Goal: Check status: Check status

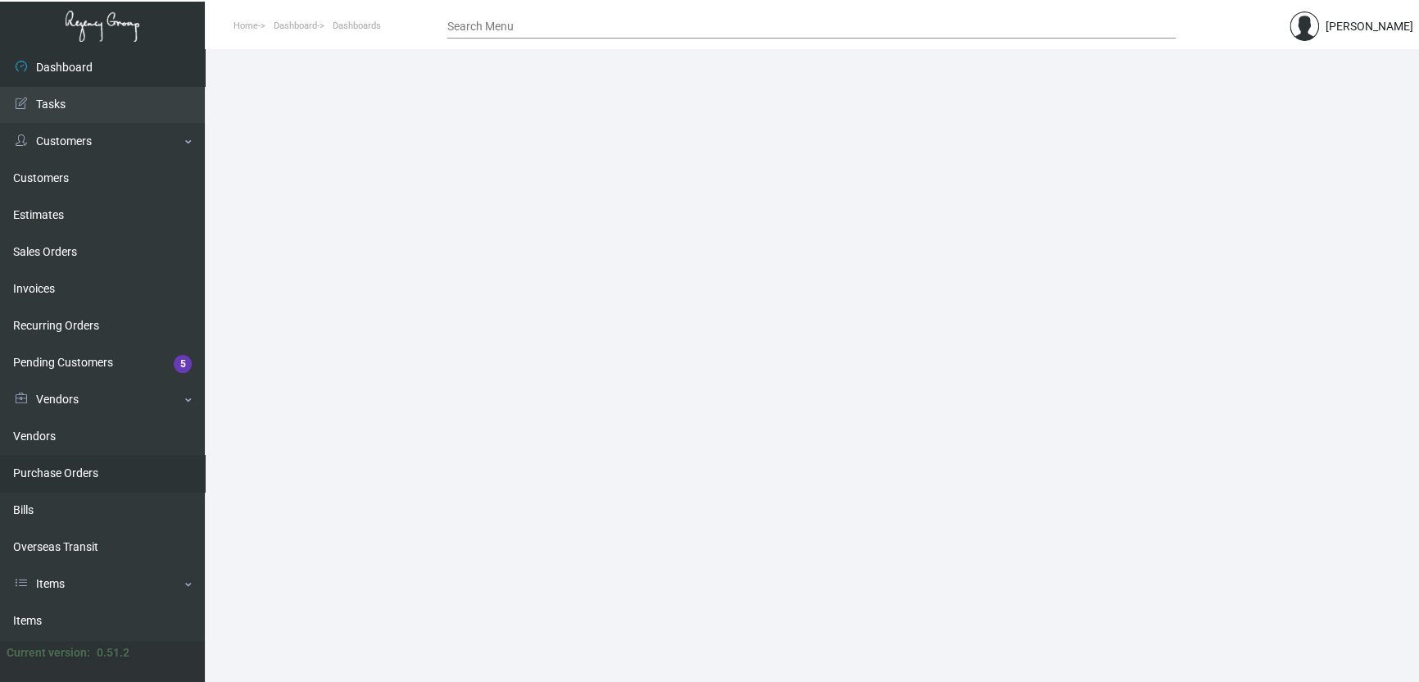
drag, startPoint x: 84, startPoint y: 463, endPoint x: 98, endPoint y: 454, distance: 16.6
click at [84, 462] on link "Purchase Orders" at bounding box center [102, 473] width 205 height 37
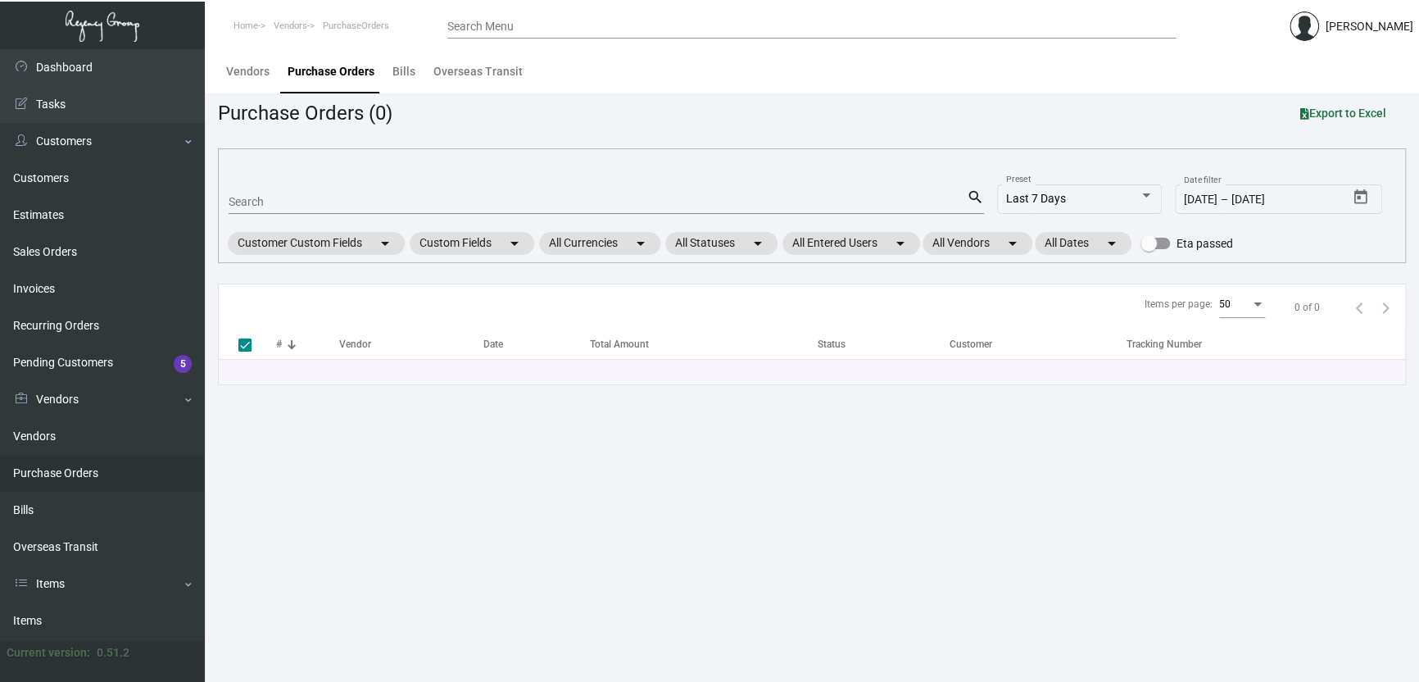
click at [279, 205] on input "Search" at bounding box center [598, 202] width 738 height 13
paste input "108159"
type input "108159"
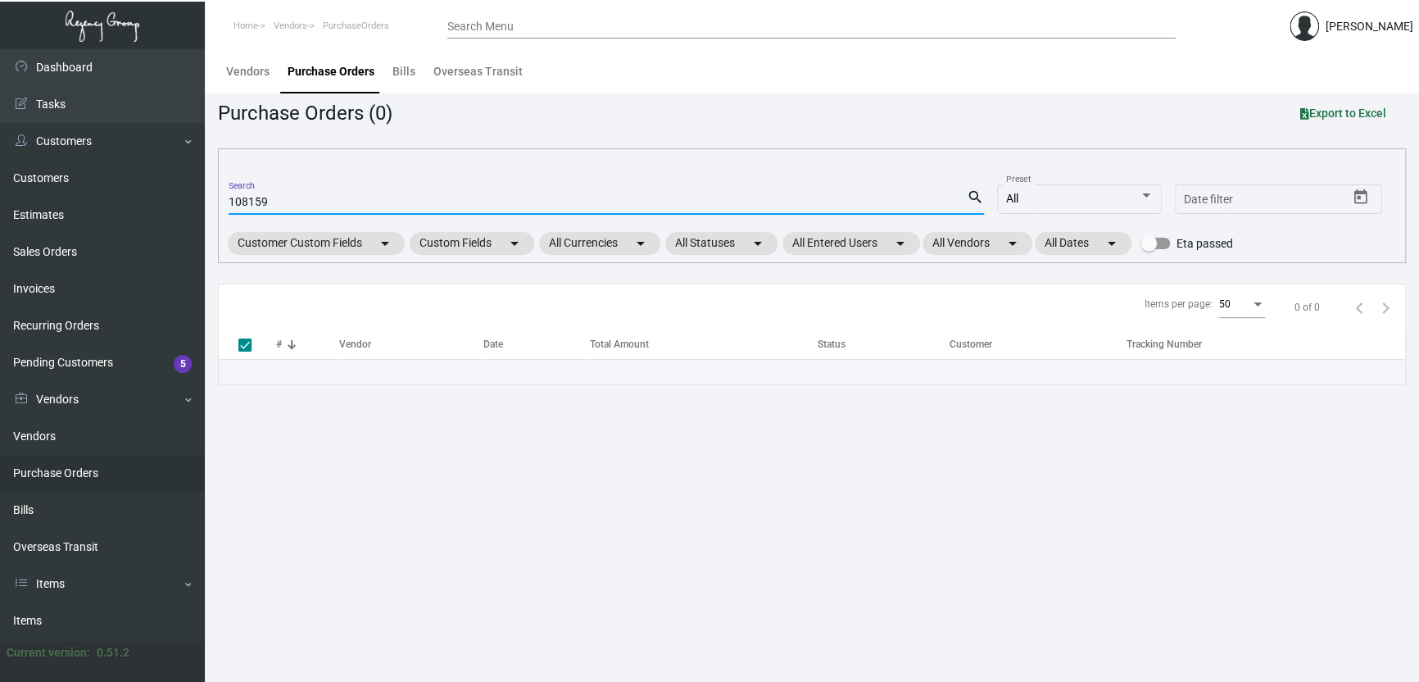
checkbox input "false"
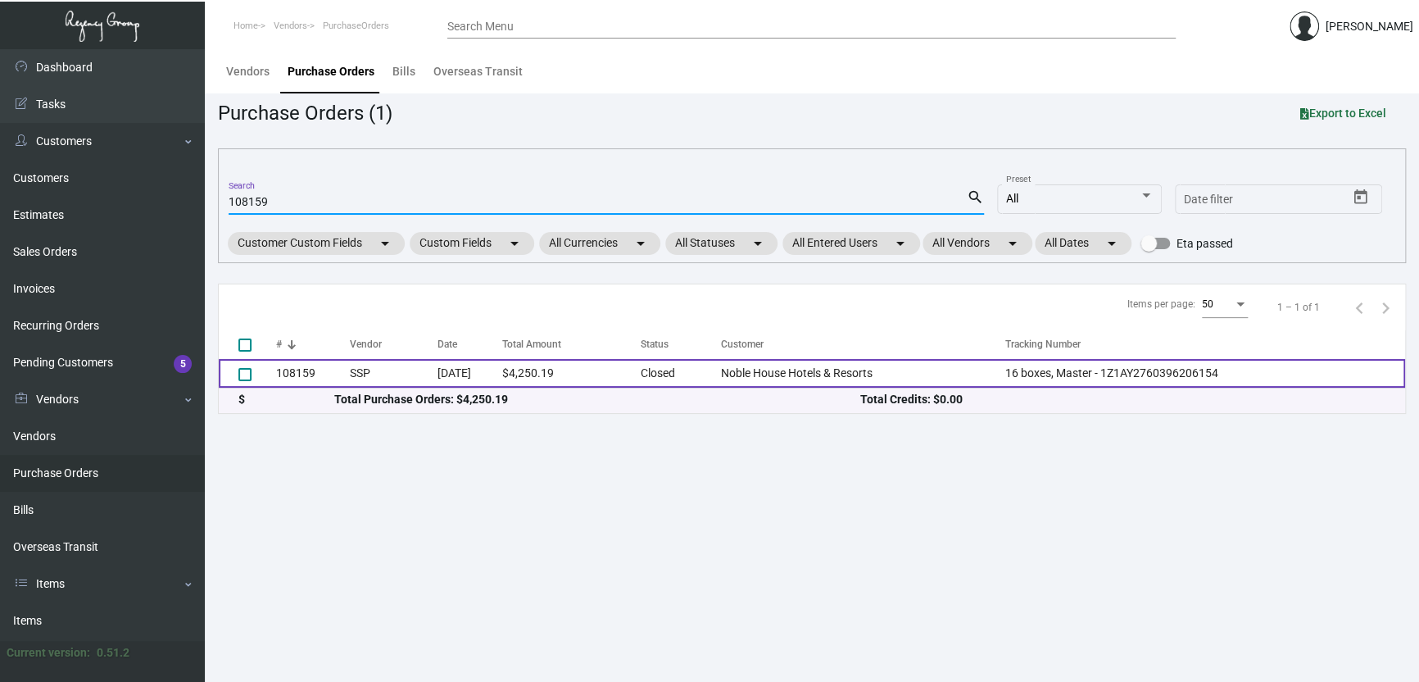
click at [621, 370] on td "$4,250.19" at bounding box center [571, 373] width 138 height 29
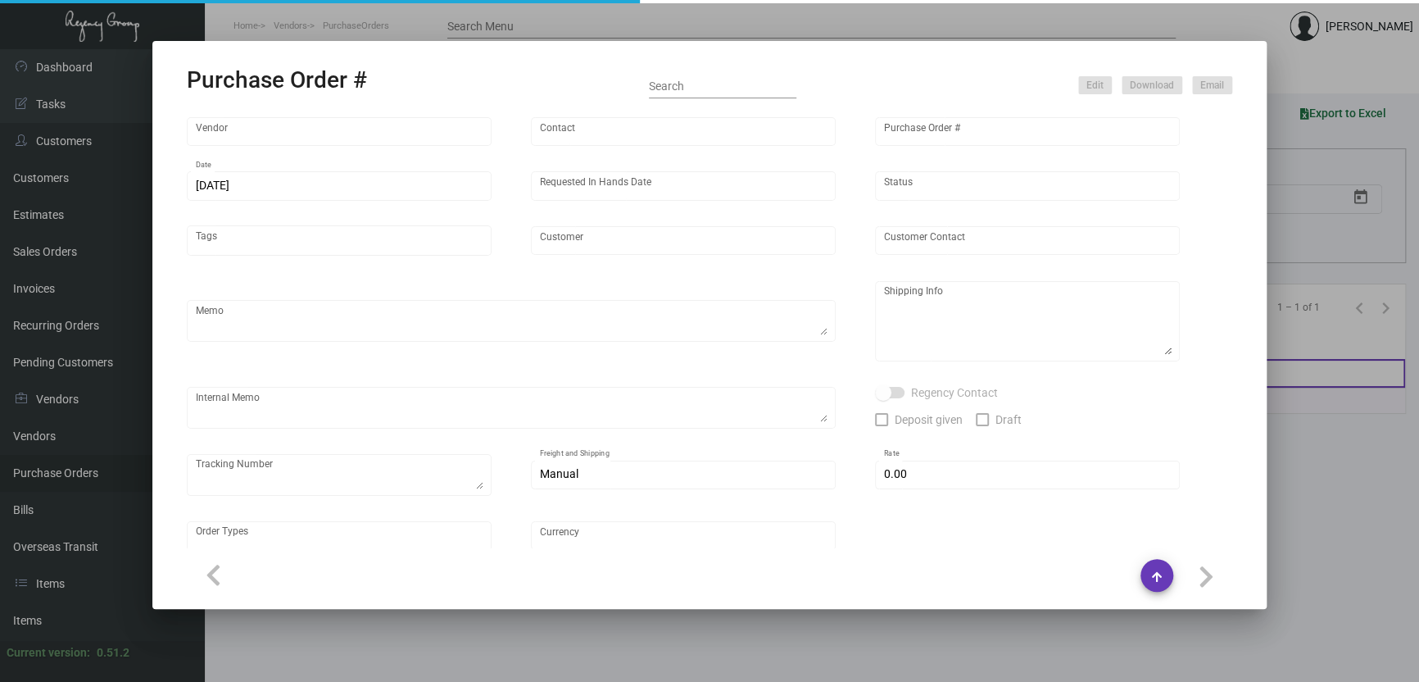
type input "SSP"
type input "[PERSON_NAME]"
type input "108159"
type input "[DATE]"
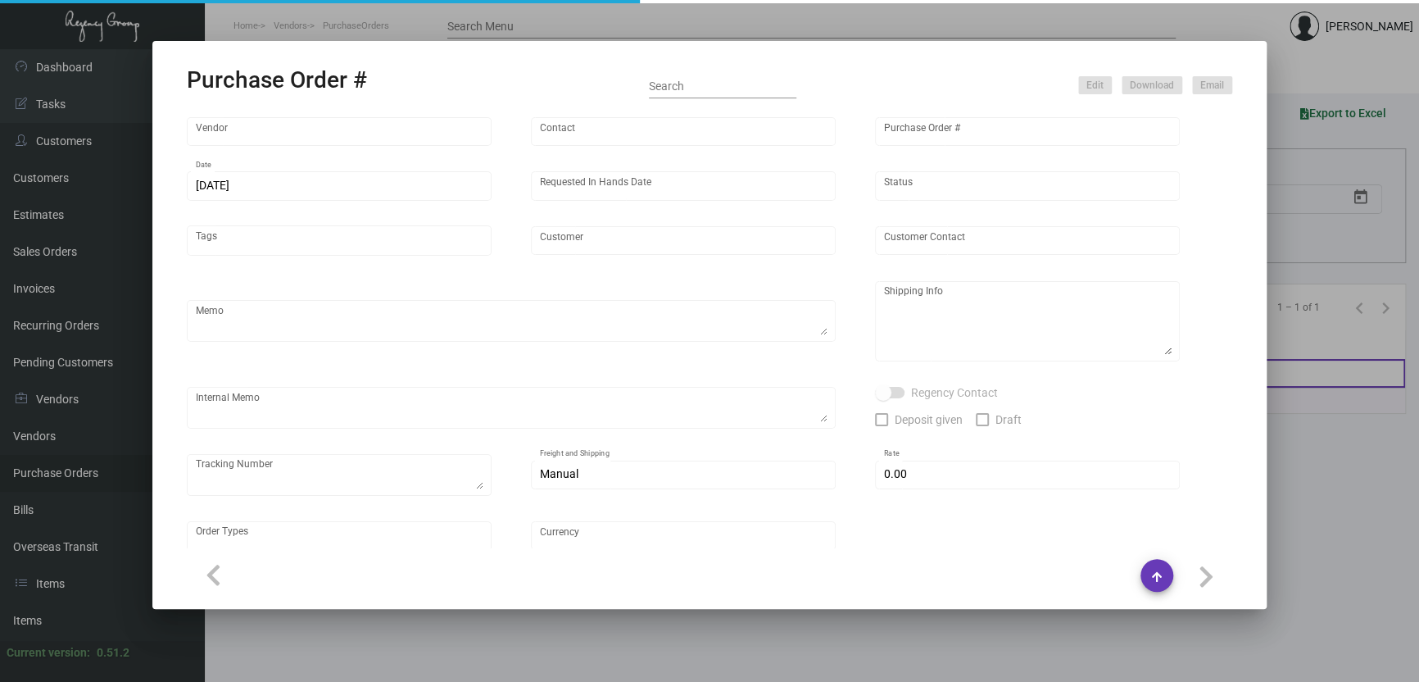
type input "Noble House Hotels & Resorts"
type textarea "Quote - 5576527 / Reorder - Purchase Order #104303 / Please reach out to SH for…"
type textarea "Regency Group LA [STREET_ADDRESS]"
type textarea "Label provided to vendor to ship to LA Warehouse. UPS Ground Cost $322.88"
checkbox input "true"
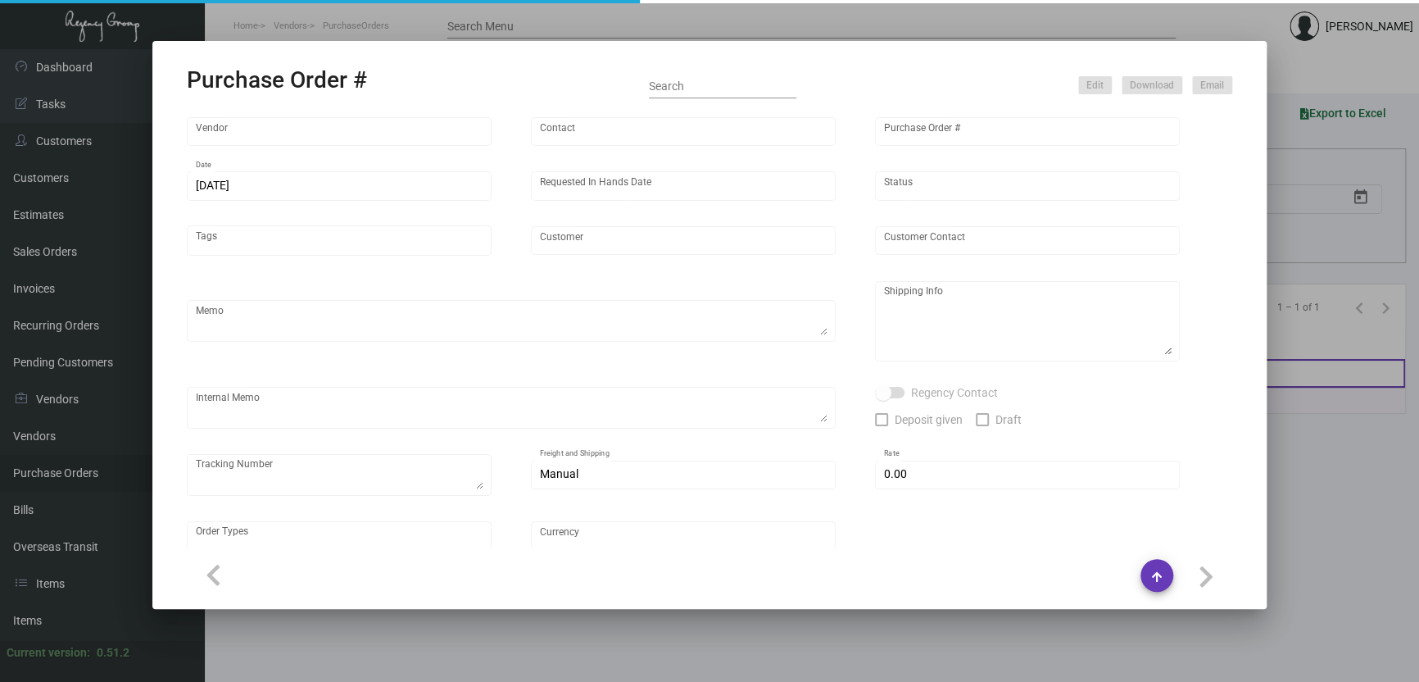
type textarea "16 boxes, Master - 1Z1AY2760396206154"
type input "$ 0.00"
type input "United States Dollar $"
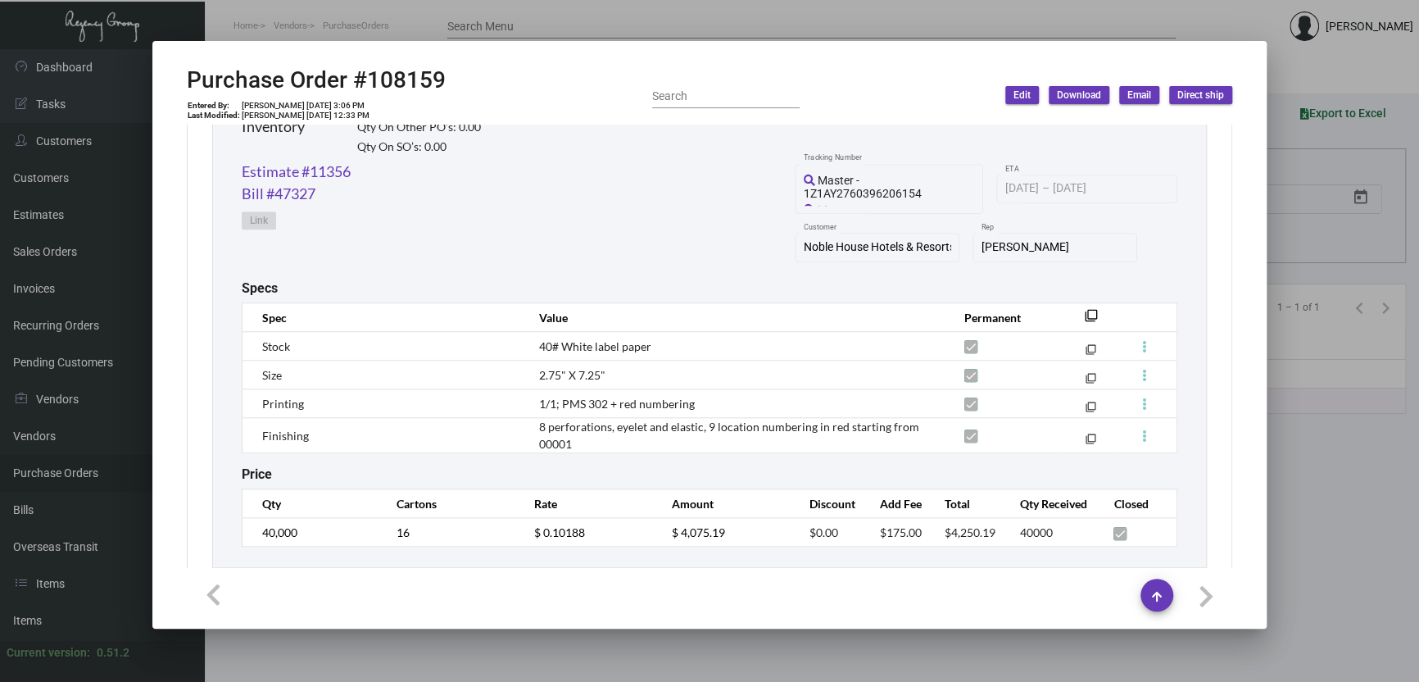
scroll to position [870, 0]
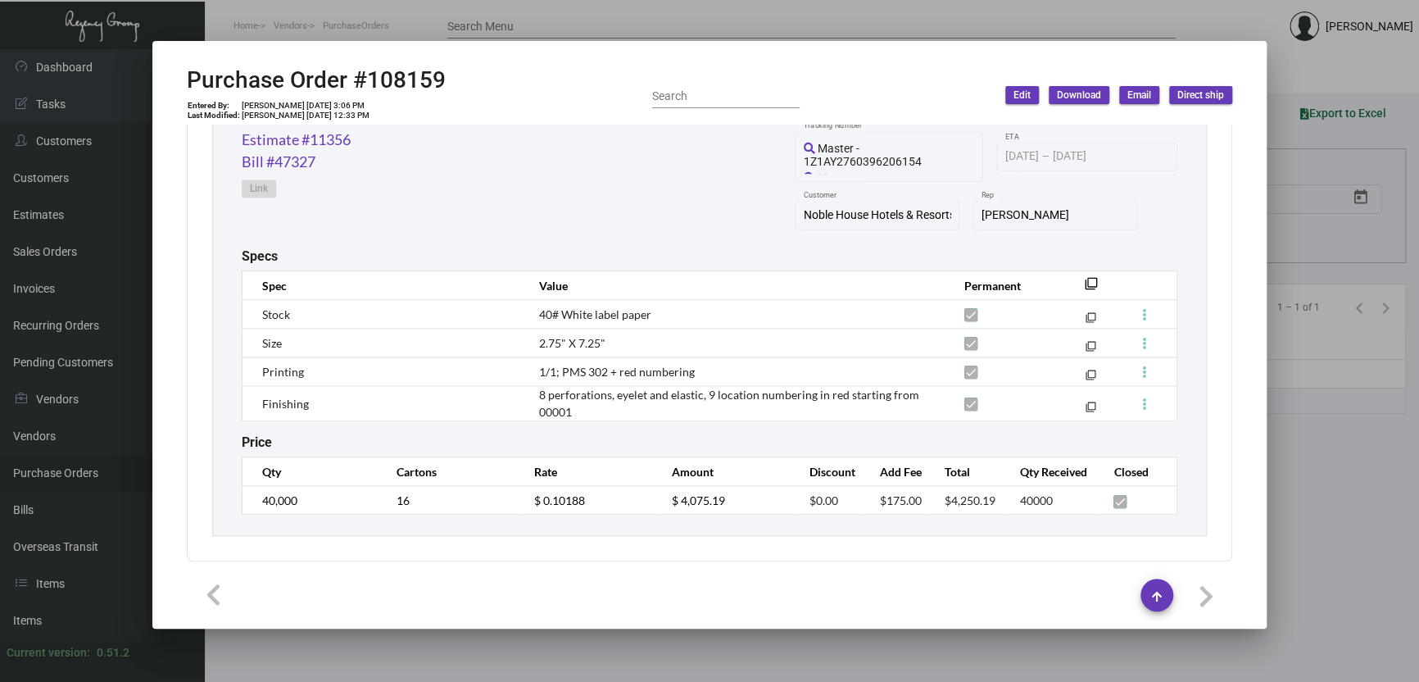
click at [787, 653] on div at bounding box center [709, 341] width 1419 height 682
